Goal: Navigation & Orientation: Find specific page/section

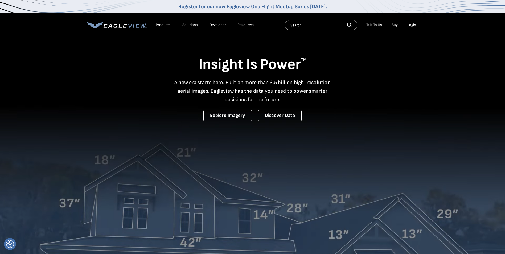
click at [411, 25] on div "Login" at bounding box center [411, 25] width 9 height 5
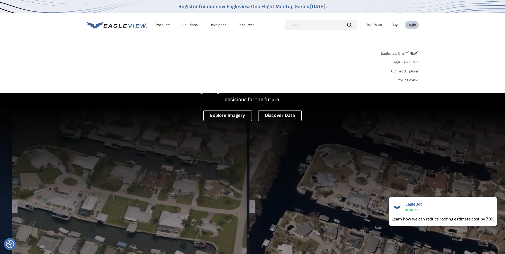
click at [396, 53] on link "Eagleview One™ * NEW *" at bounding box center [400, 52] width 38 height 6
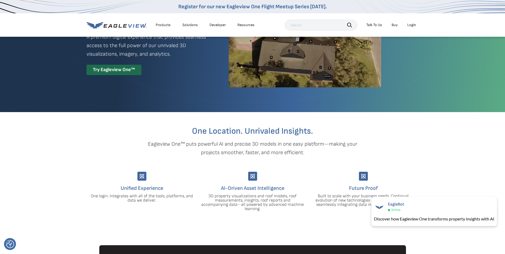
scroll to position [27, 0]
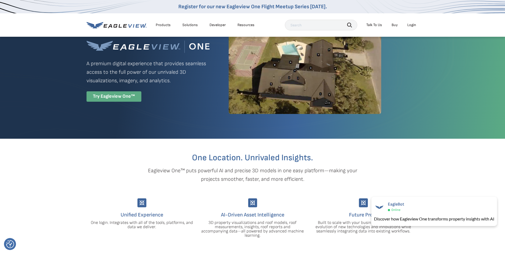
click at [123, 96] on div "Try Eagleview One™" at bounding box center [113, 96] width 55 height 10
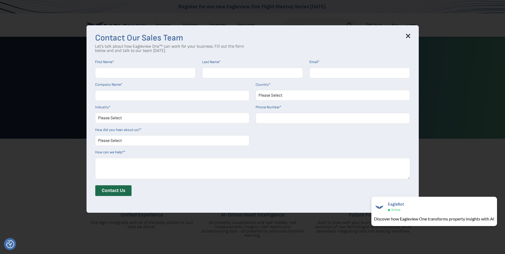
click at [407, 36] on icon at bounding box center [408, 36] width 4 height 4
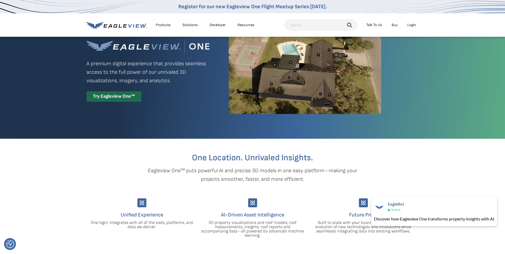
click at [165, 25] on div "Products" at bounding box center [163, 25] width 15 height 5
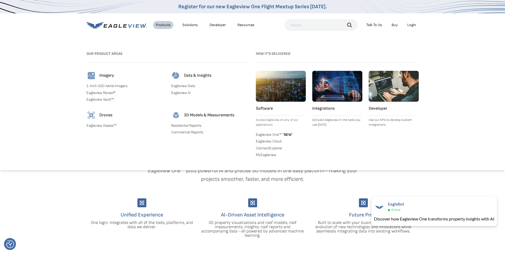
click at [267, 157] on link "MyEagleview" at bounding box center [281, 154] width 50 height 5
